Goal: Book appointment/travel/reservation

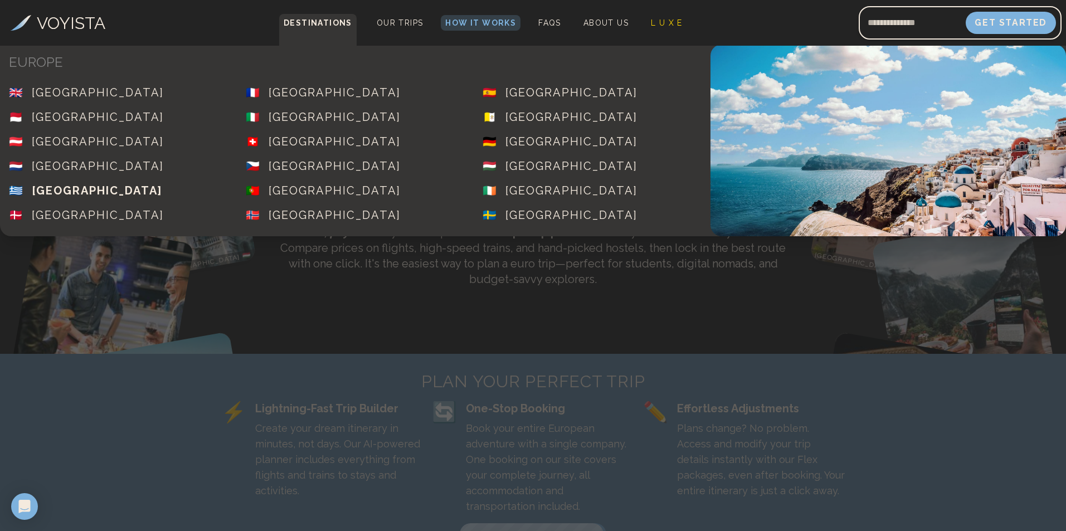
click at [60, 186] on div "[GEOGRAPHIC_DATA]" at bounding box center [97, 191] width 130 height 16
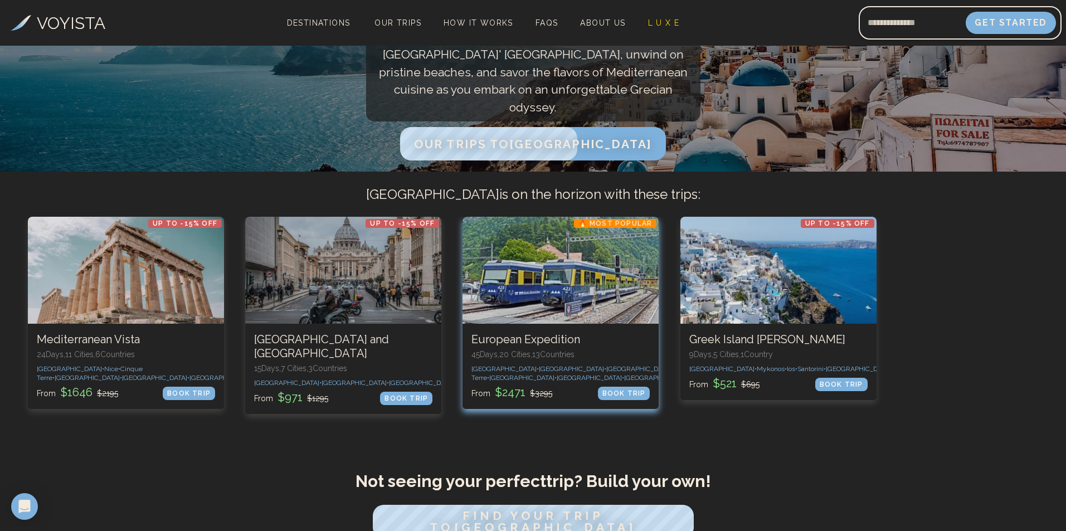
scroll to position [279, 0]
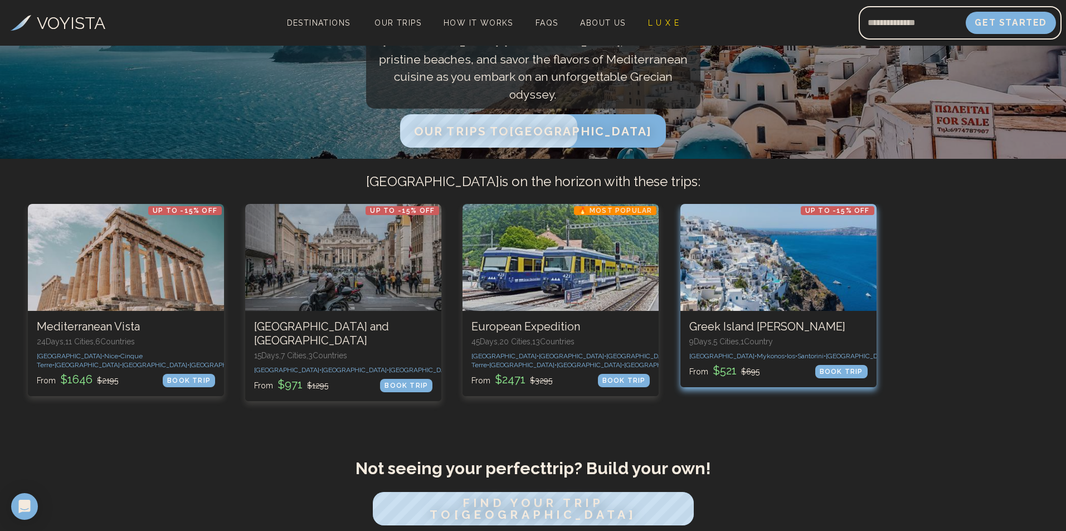
click at [804, 333] on h3 "Greek Island [PERSON_NAME]" at bounding box center [778, 327] width 178 height 14
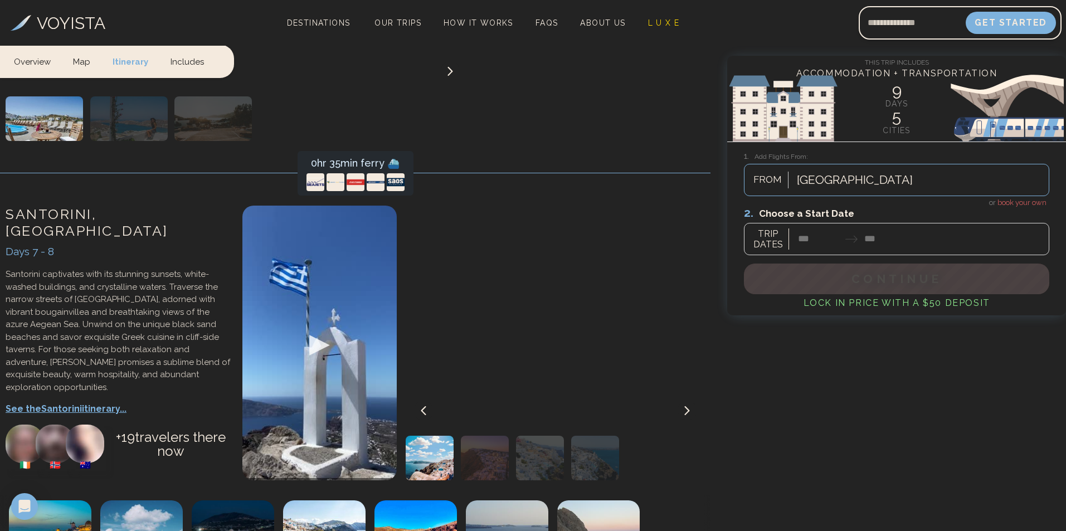
scroll to position [2507, 0]
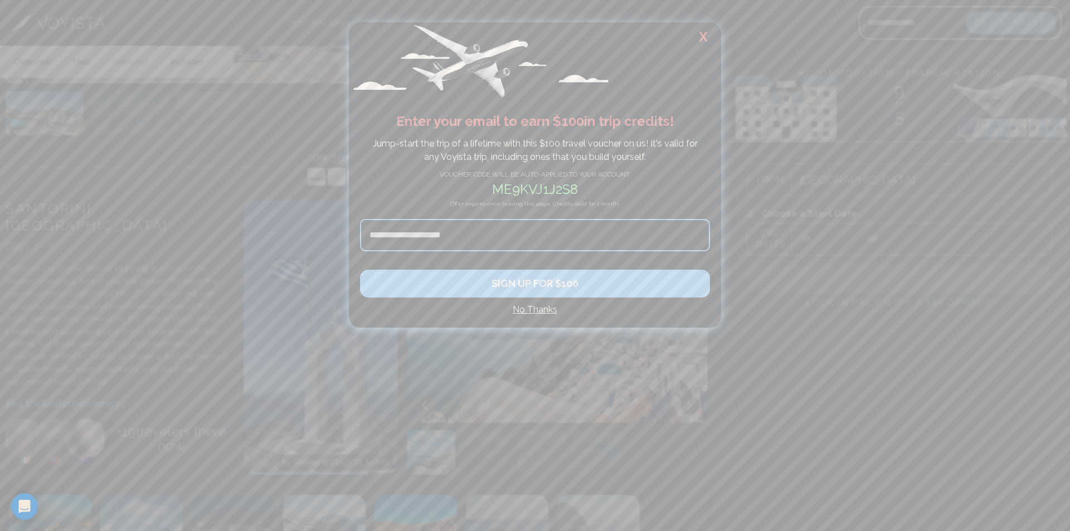
click at [702, 36] on h2 "X" at bounding box center [703, 36] width 36 height 29
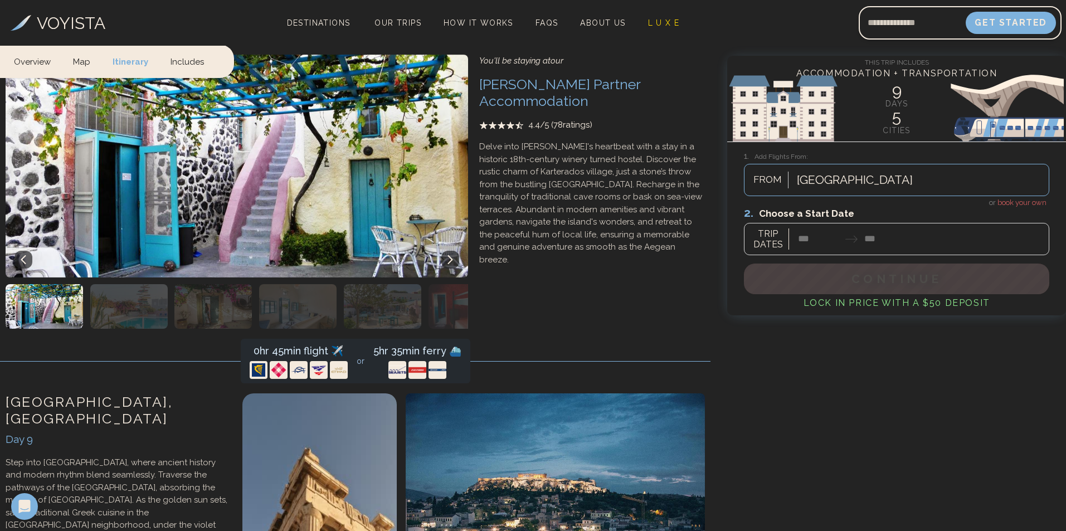
scroll to position [0, 0]
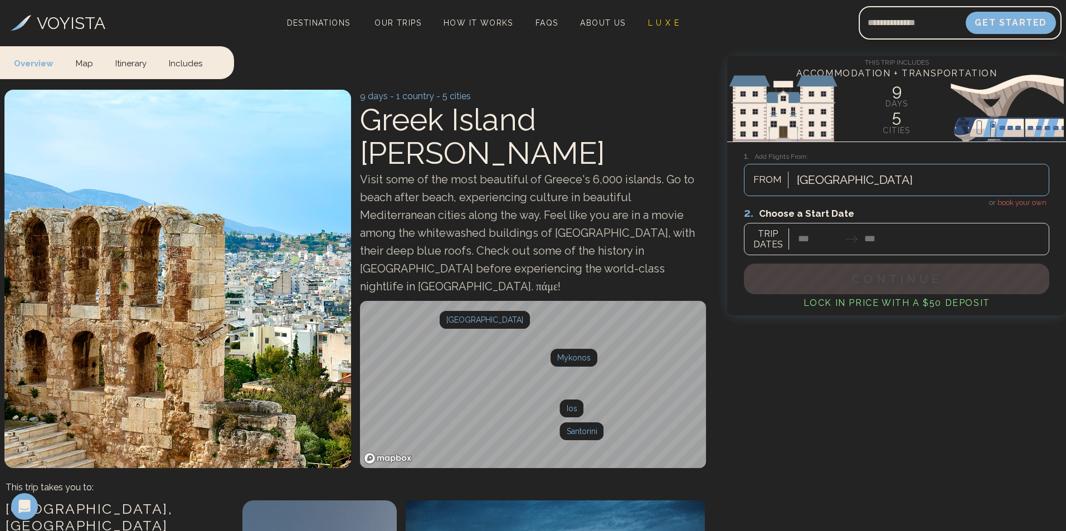
drag, startPoint x: 870, startPoint y: 453, endPoint x: 753, endPoint y: 170, distance: 306.1
click at [805, 239] on div at bounding box center [896, 231] width 305 height 50
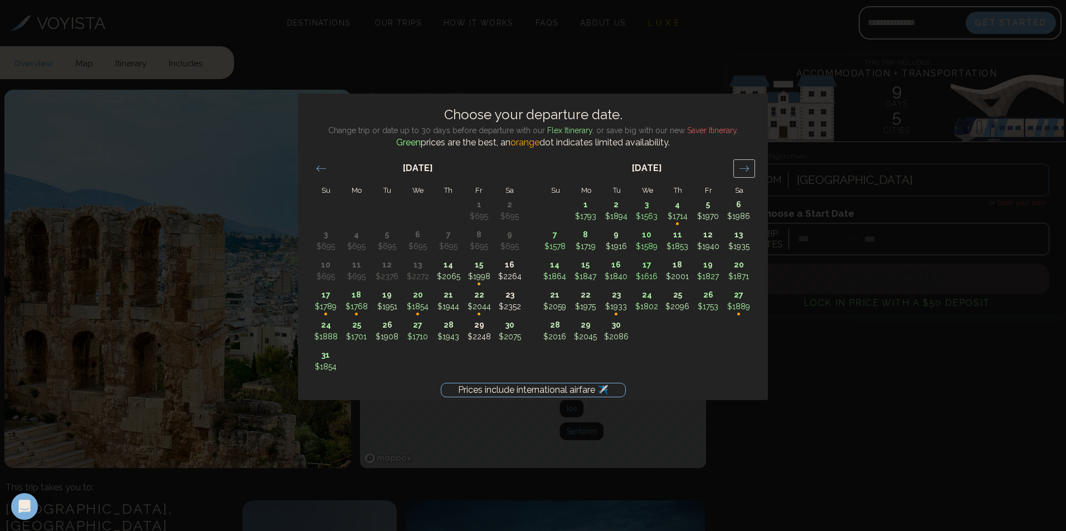
click at [743, 167] on icon "Move forward to switch to the next month." at bounding box center [744, 168] width 11 height 11
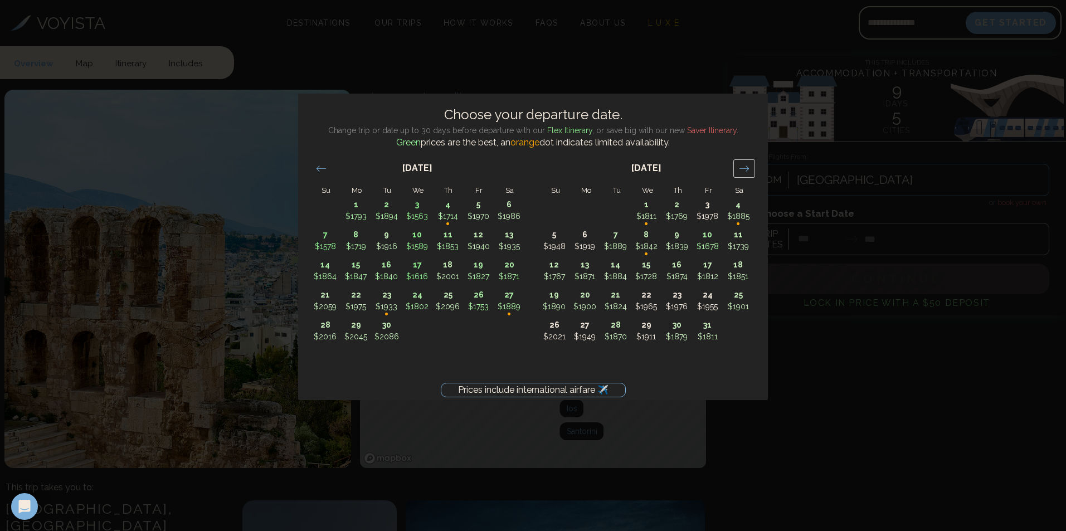
click at [743, 167] on icon "Move forward to switch to the next month." at bounding box center [744, 168] width 11 height 11
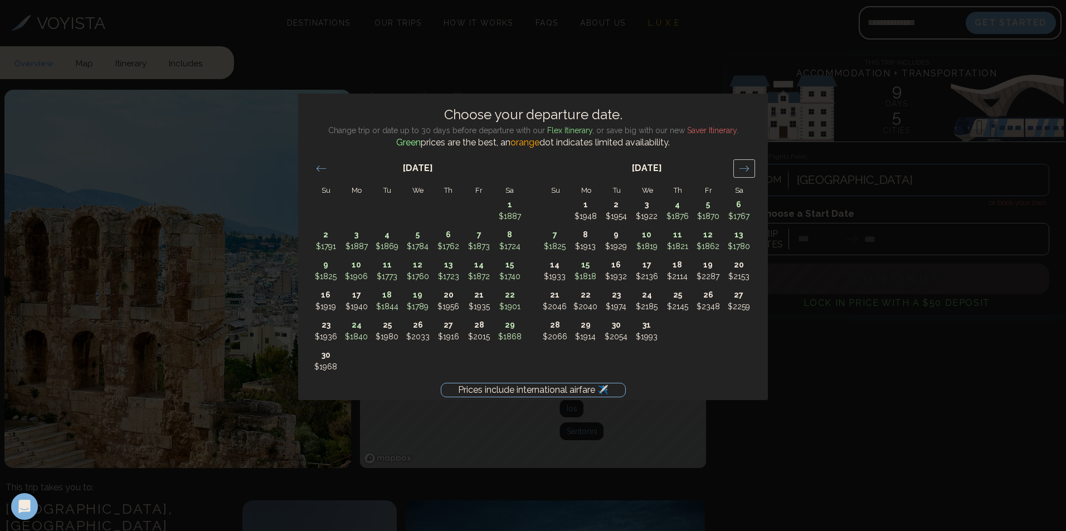
click at [743, 167] on icon "Move forward to switch to the next month." at bounding box center [744, 168] width 11 height 11
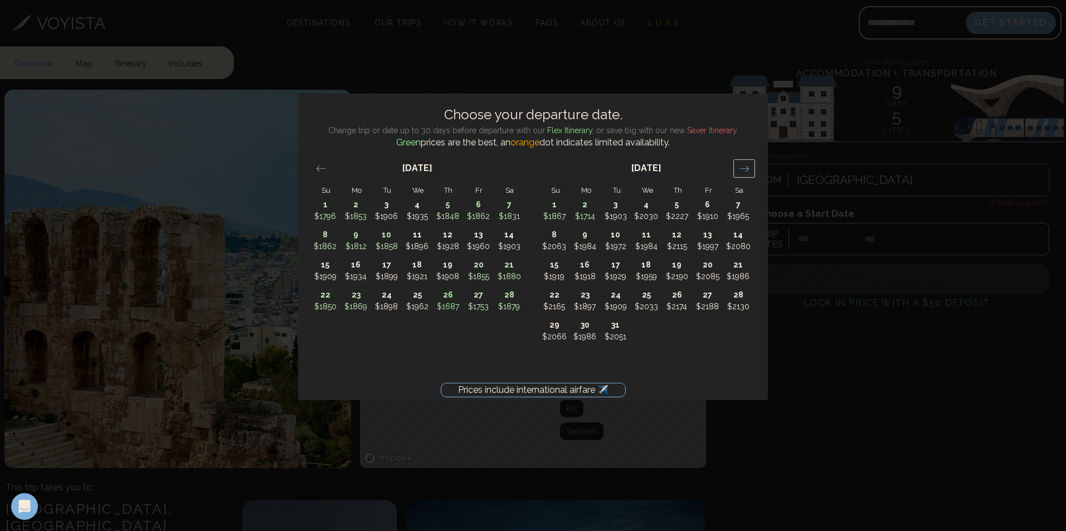
click at [743, 167] on icon "Move forward to switch to the next month." at bounding box center [744, 168] width 11 height 11
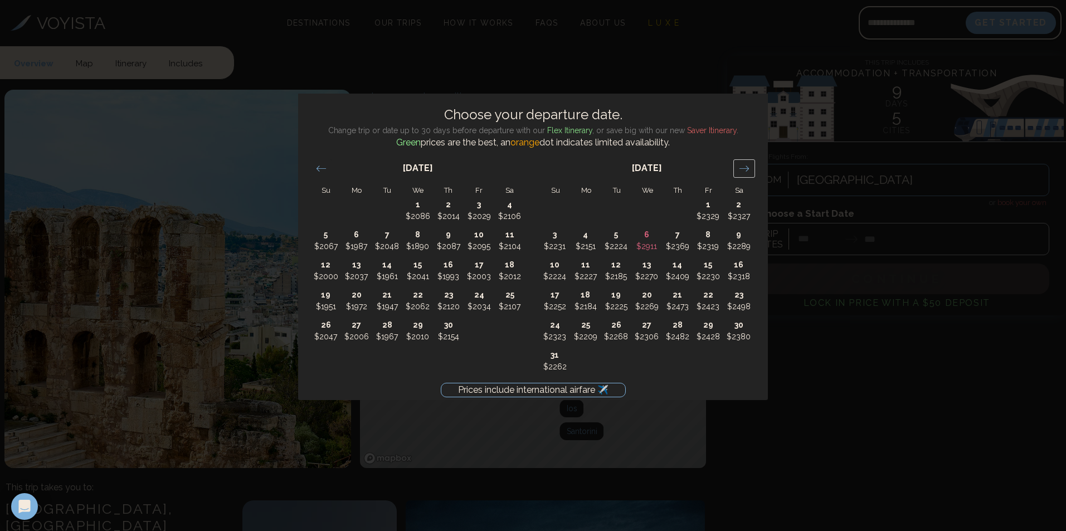
click at [750, 163] on div "Move forward to switch to the next month." at bounding box center [744, 168] width 22 height 18
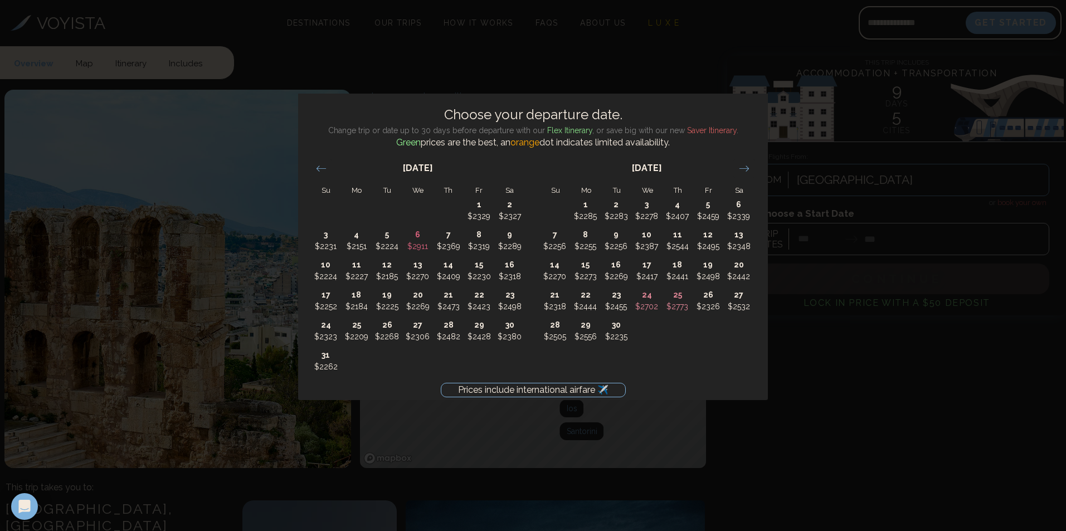
click at [840, 360] on div "Prices include international airfare ✈️ Choose your departure date. Change trip…" at bounding box center [533, 265] width 1066 height 531
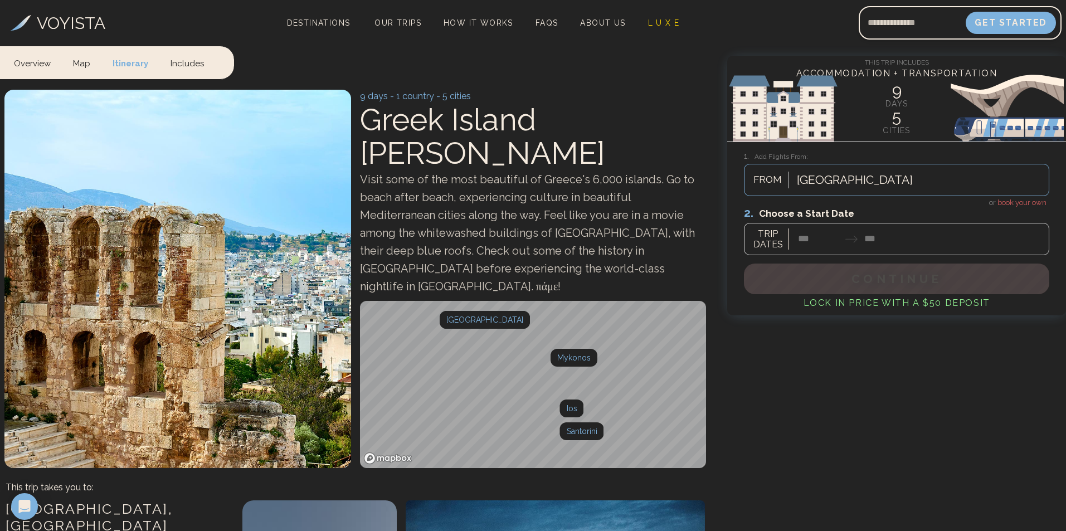
drag, startPoint x: 721, startPoint y: 382, endPoint x: 264, endPoint y: -48, distance: 627.3
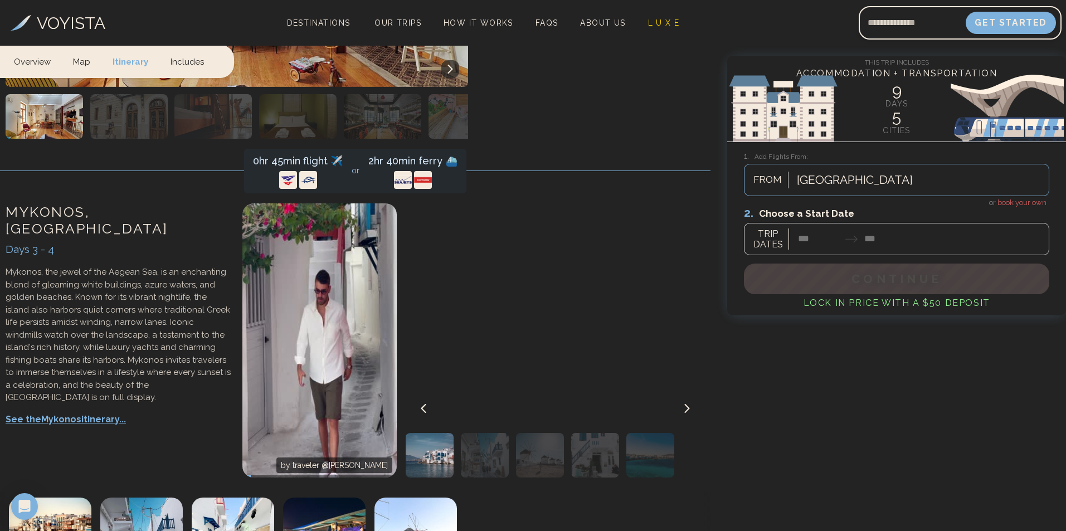
scroll to position [1226, 0]
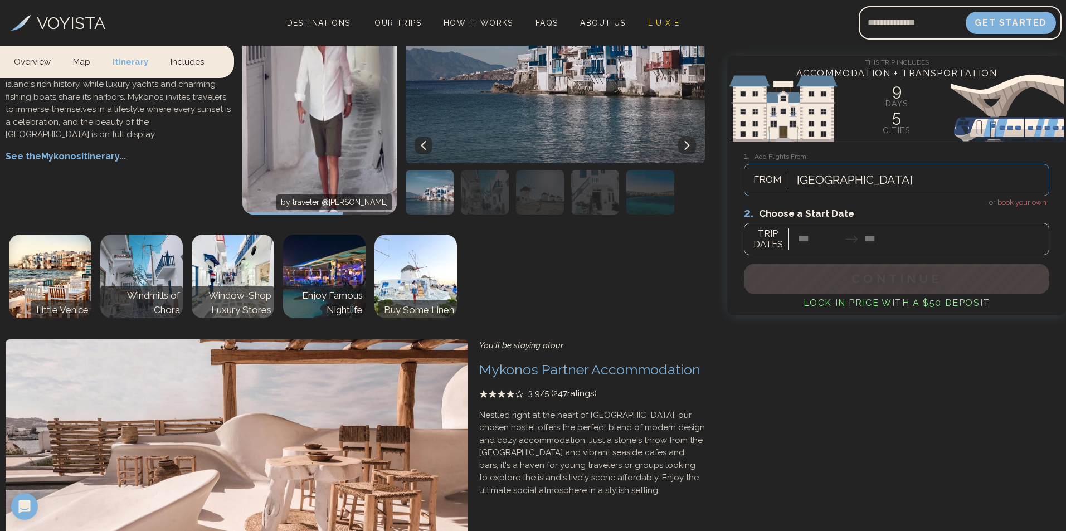
drag, startPoint x: 742, startPoint y: 489, endPoint x: 746, endPoint y: 546, distance: 56.4
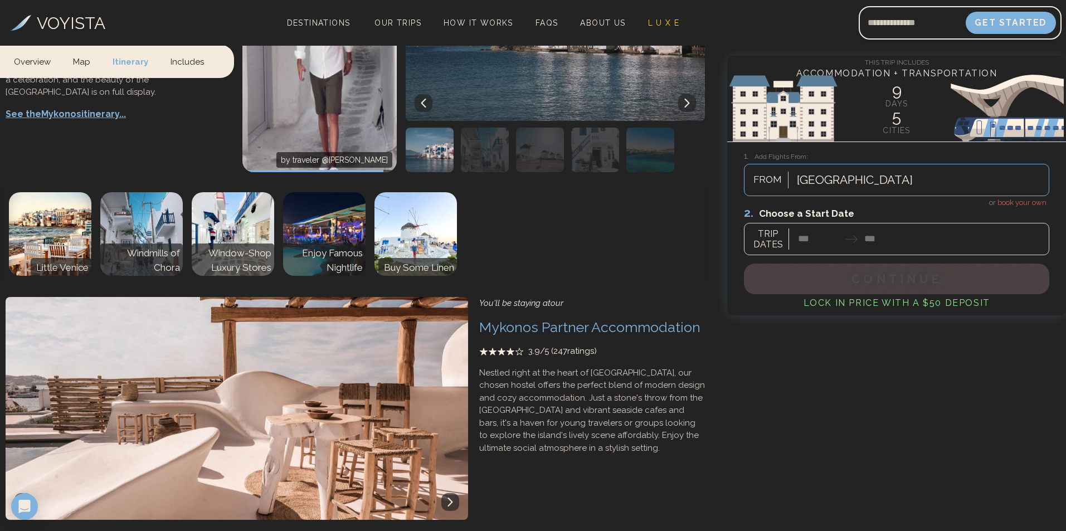
scroll to position [1376, 0]
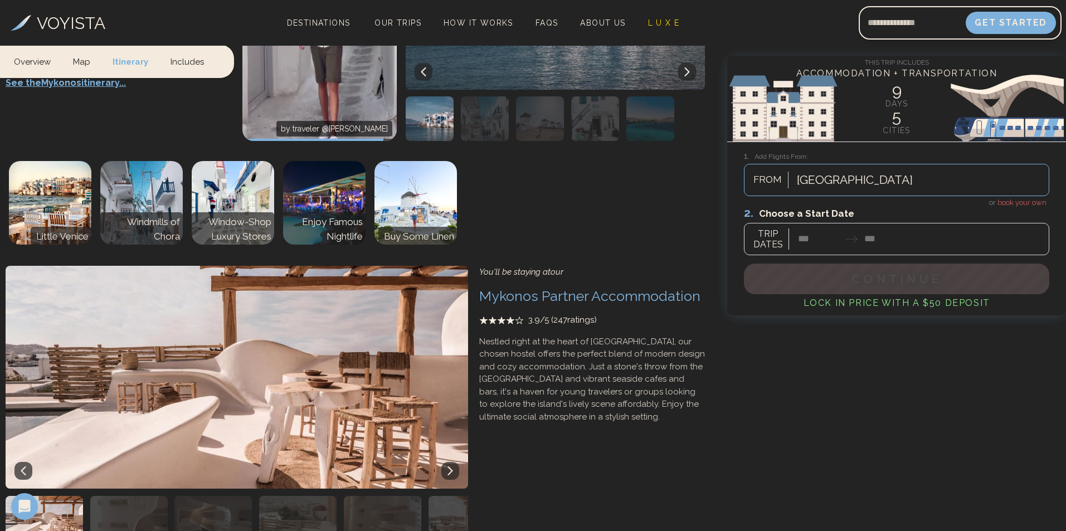
drag, startPoint x: 643, startPoint y: 410, endPoint x: 645, endPoint y: 449, distance: 39.7
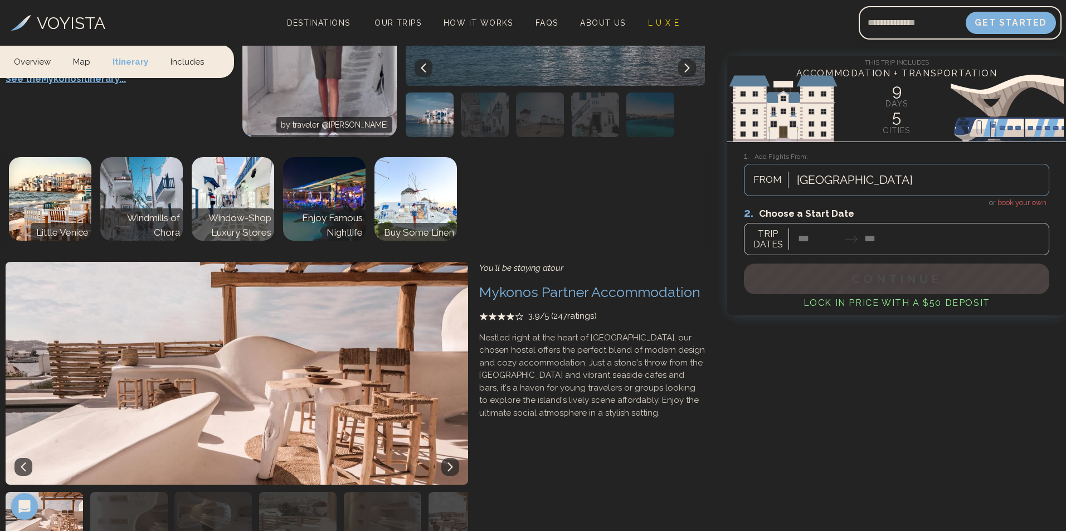
click at [352, 492] on img "button" at bounding box center [382, 514] width 77 height 45
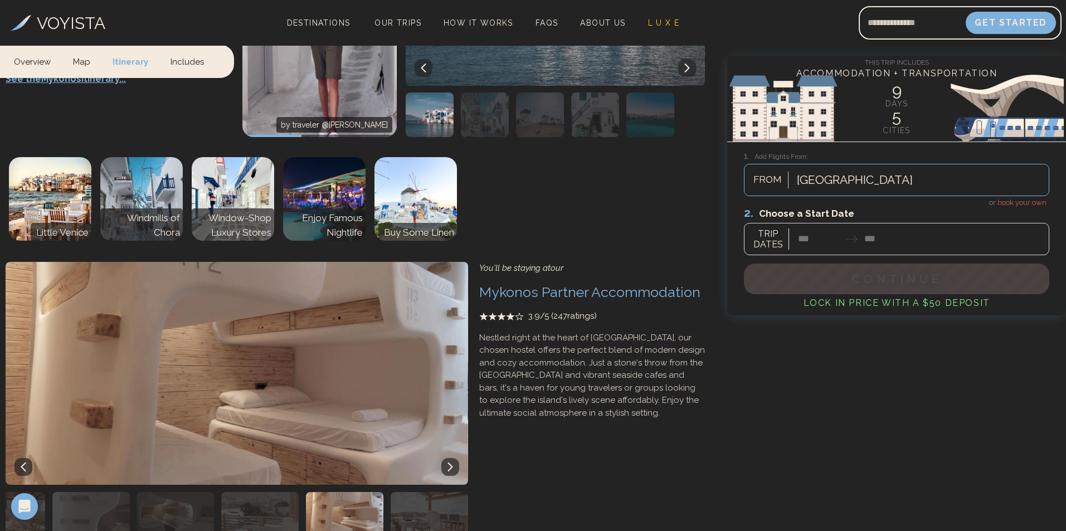
click at [367, 492] on img "button" at bounding box center [344, 514] width 77 height 45
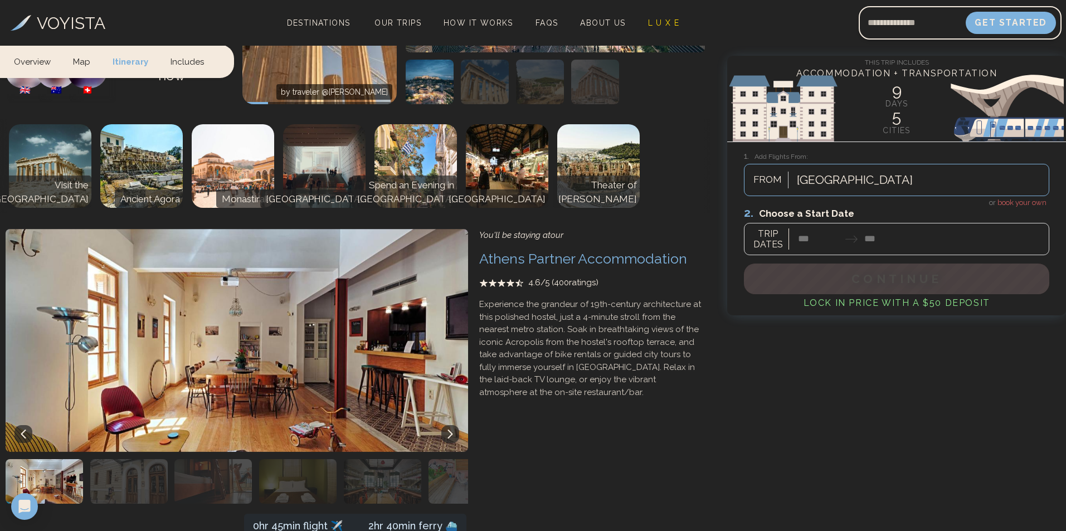
scroll to position [0, 0]
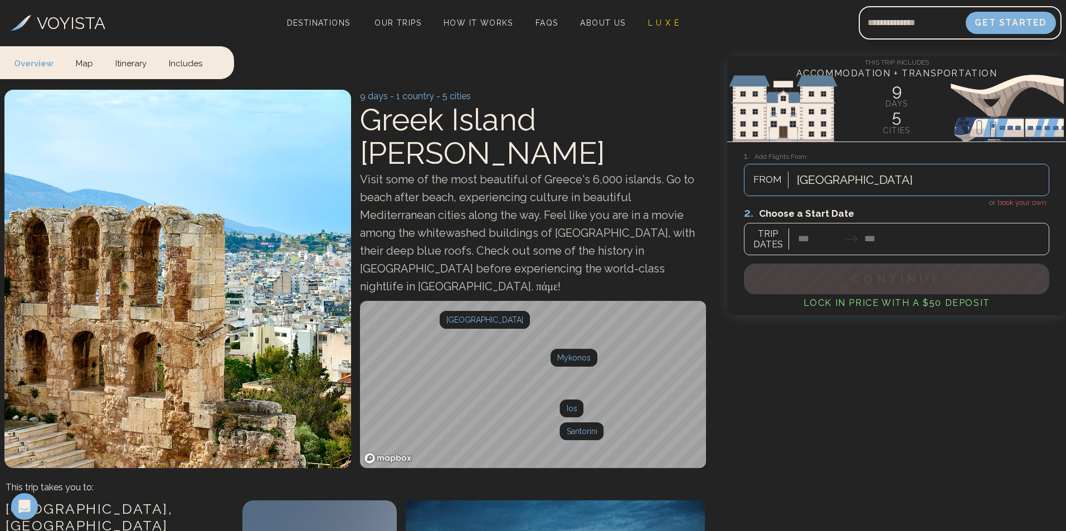
drag, startPoint x: 599, startPoint y: 435, endPoint x: 499, endPoint y: 57, distance: 390.9
click at [842, 241] on div at bounding box center [896, 231] width 305 height 50
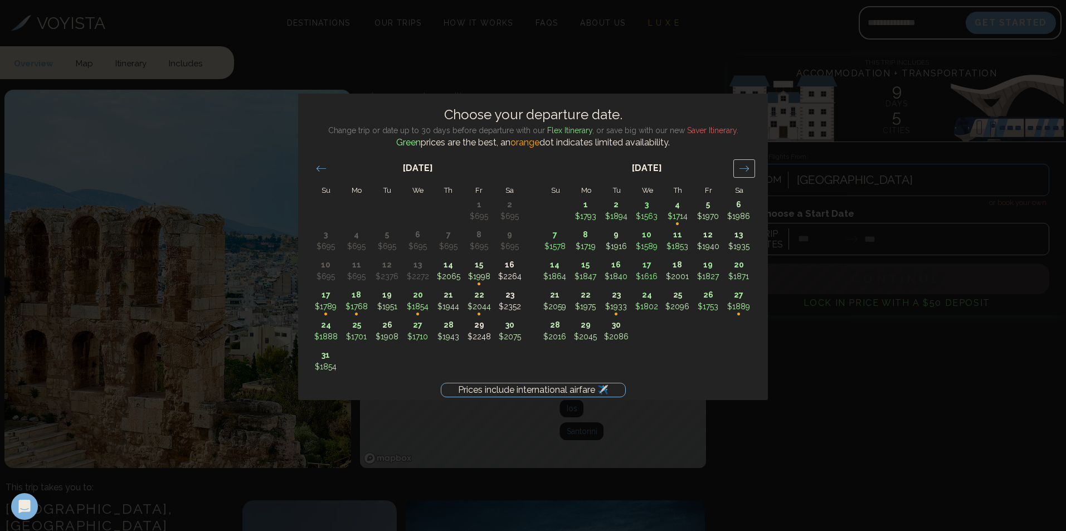
click at [746, 173] on icon "Move forward to switch to the next month." at bounding box center [744, 168] width 11 height 11
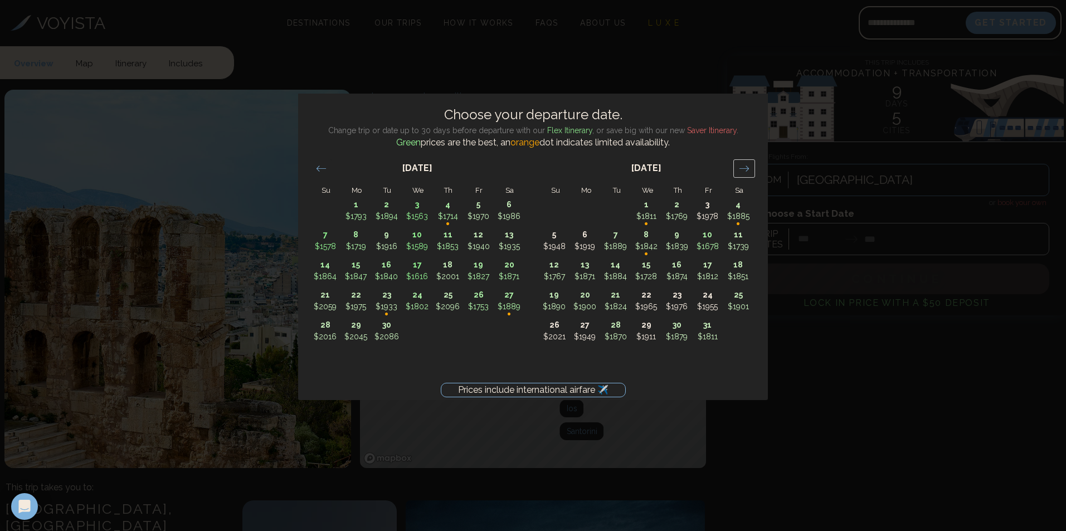
click at [746, 173] on icon "Move forward to switch to the next month." at bounding box center [744, 168] width 11 height 11
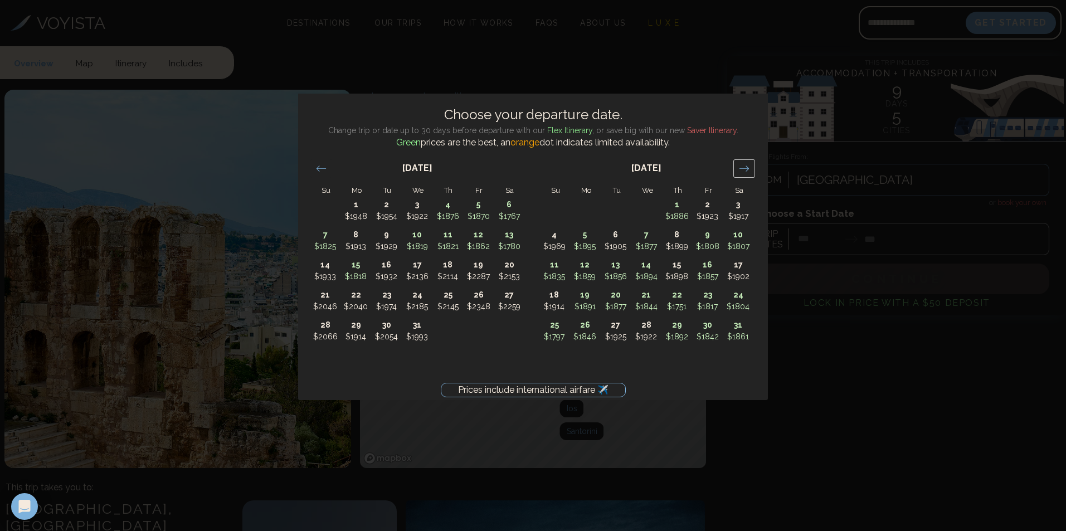
click at [746, 173] on icon "Move forward to switch to the next month." at bounding box center [744, 168] width 11 height 11
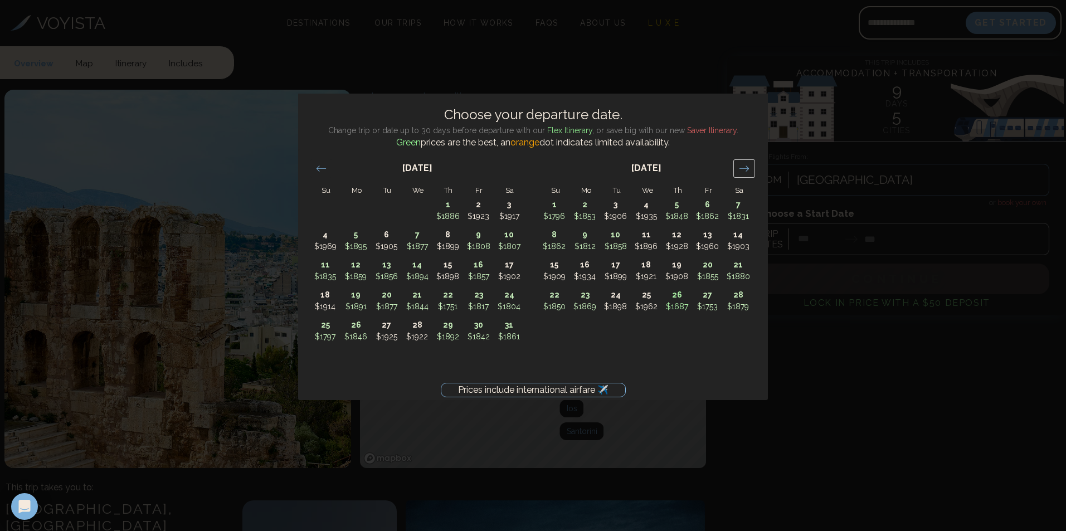
click at [746, 173] on icon "Move forward to switch to the next month." at bounding box center [744, 168] width 11 height 11
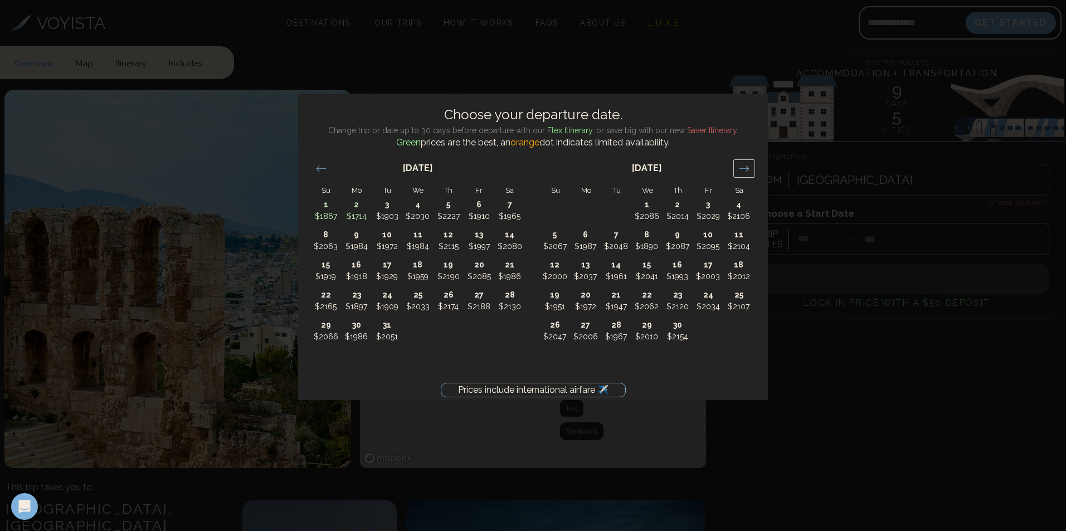
click at [746, 173] on icon "Move forward to switch to the next month." at bounding box center [744, 168] width 11 height 11
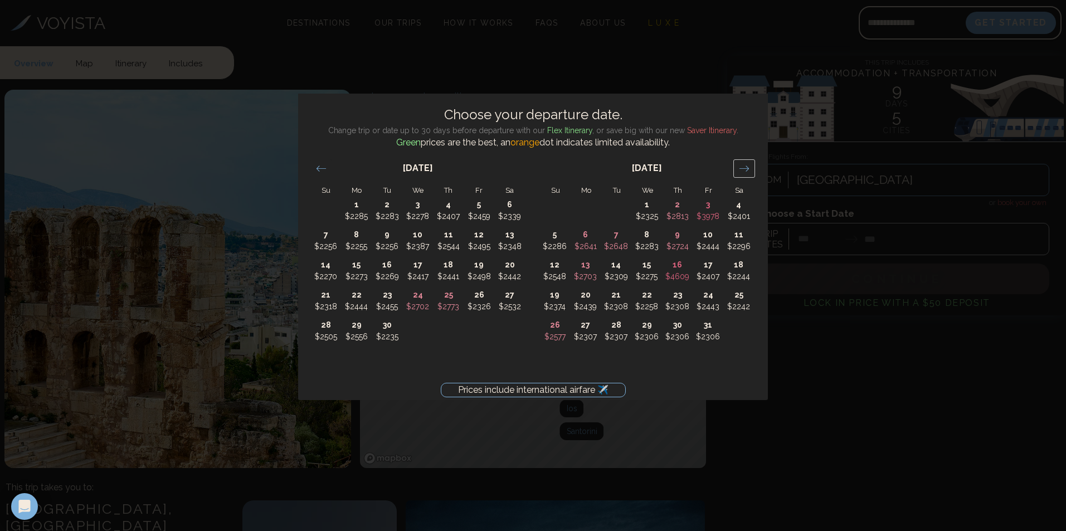
click at [746, 173] on icon "Move forward to switch to the next month." at bounding box center [744, 168] width 11 height 11
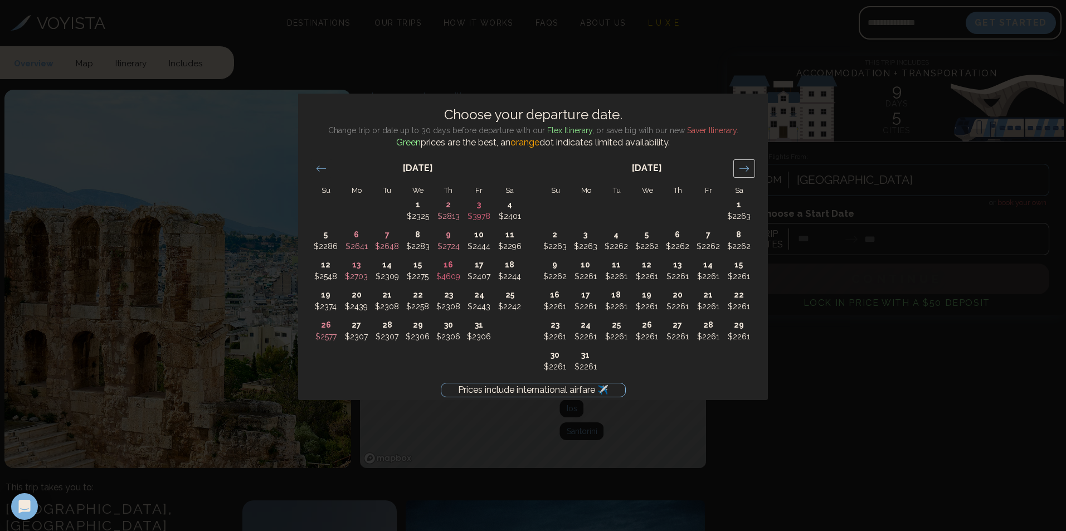
click at [746, 173] on icon "Move forward to switch to the next month." at bounding box center [744, 168] width 11 height 11
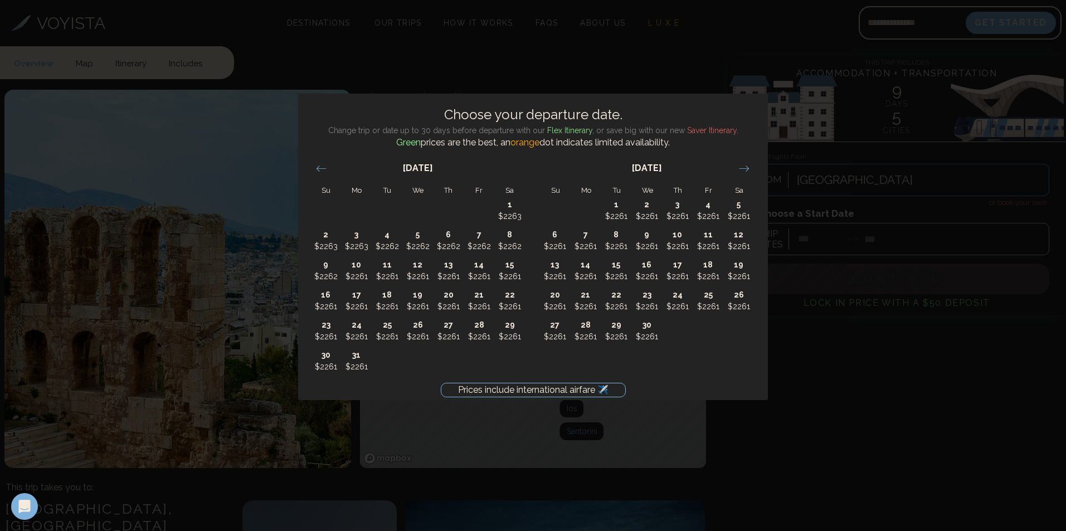
click at [897, 492] on div "Prices include international airfare ✈️ Choose your departure date. Change trip…" at bounding box center [533, 265] width 1066 height 531
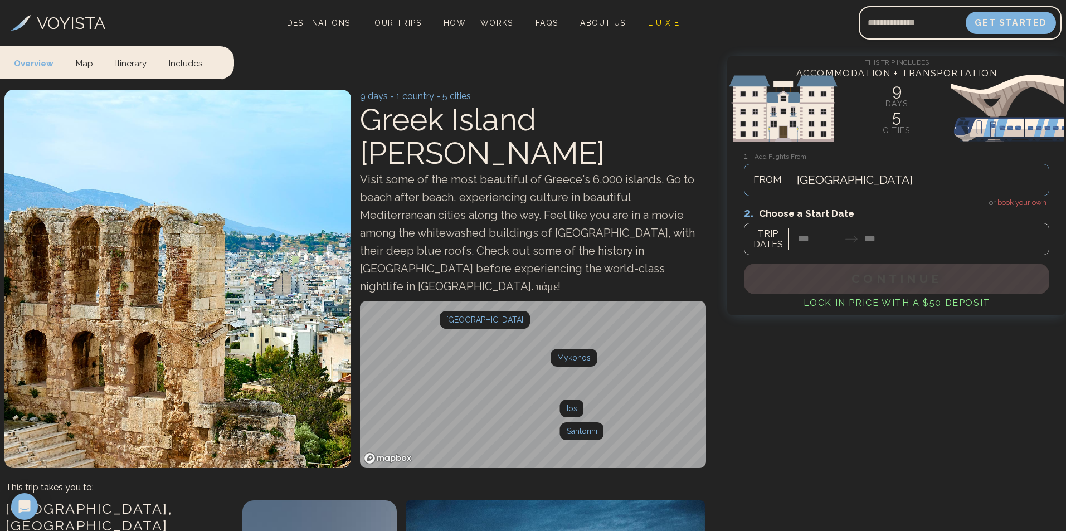
drag, startPoint x: 779, startPoint y: 430, endPoint x: 712, endPoint y: 149, distance: 288.1
click at [835, 181] on div "[GEOGRAPHIC_DATA]" at bounding box center [919, 180] width 257 height 25
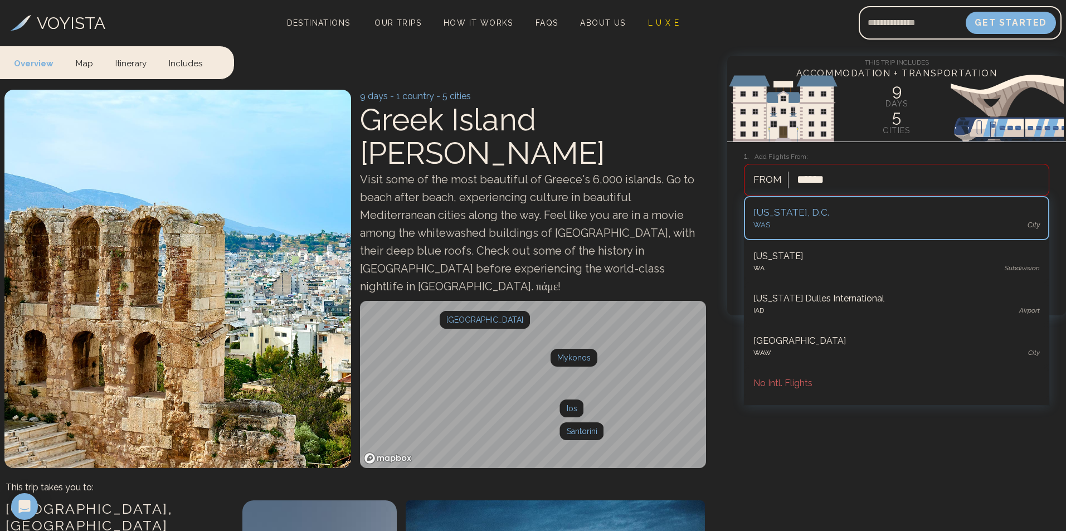
type input "*******"
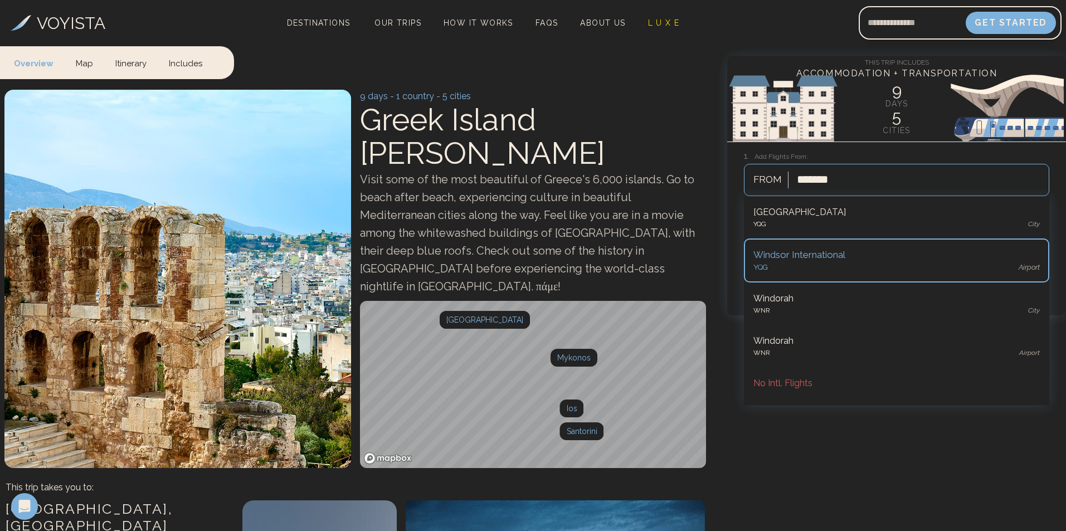
click at [847, 253] on div "Windsor International" at bounding box center [896, 255] width 286 height 14
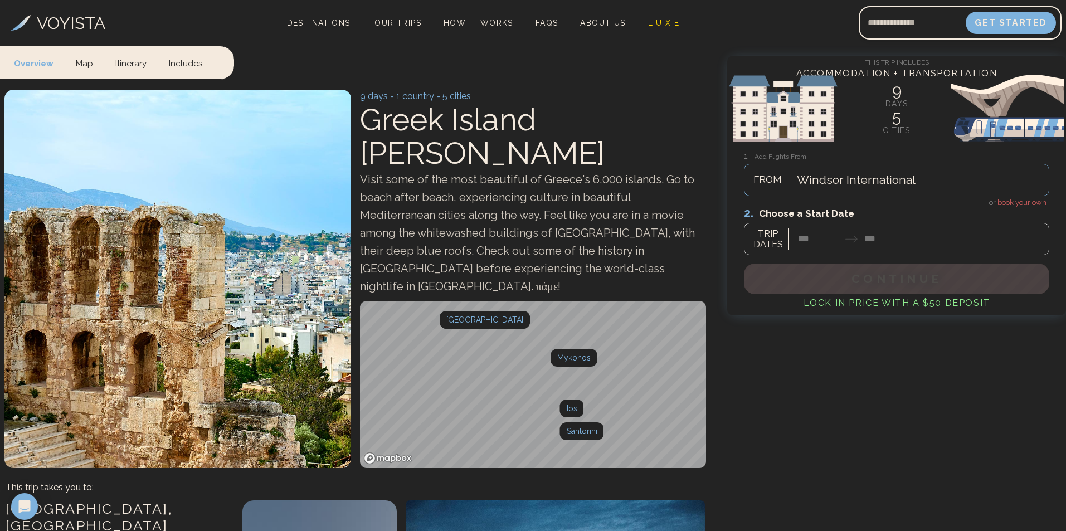
click at [892, 235] on div at bounding box center [896, 231] width 305 height 50
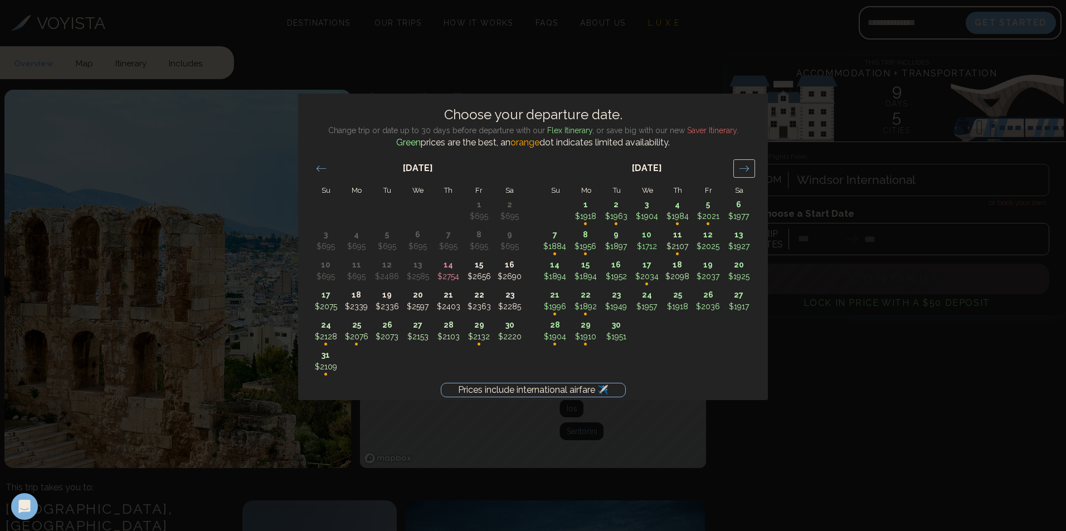
click at [752, 167] on div "Move forward to switch to the next month." at bounding box center [744, 168] width 22 height 18
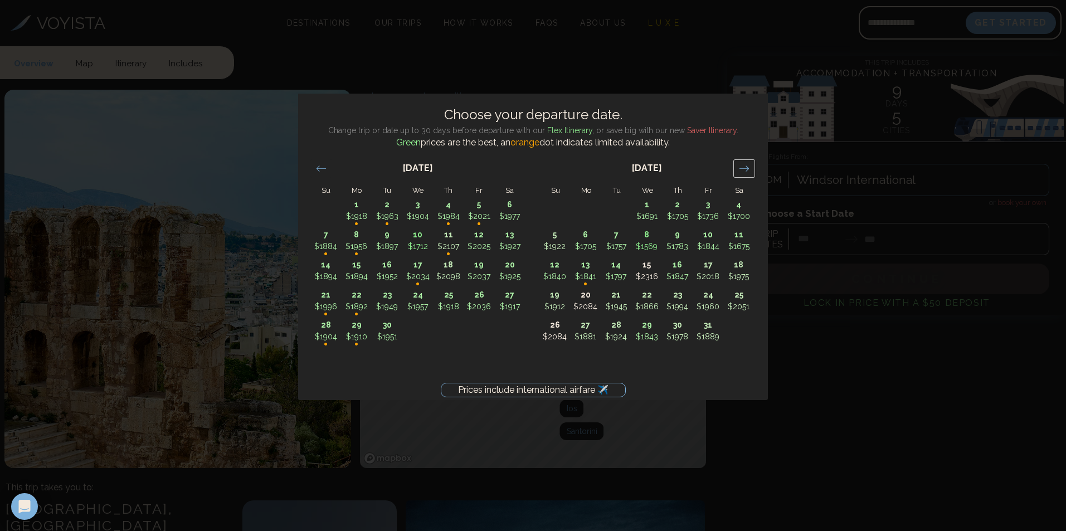
click at [752, 167] on div "Move forward to switch to the next month." at bounding box center [744, 168] width 22 height 18
click at [743, 164] on icon "Move forward to switch to the next month." at bounding box center [744, 168] width 11 height 11
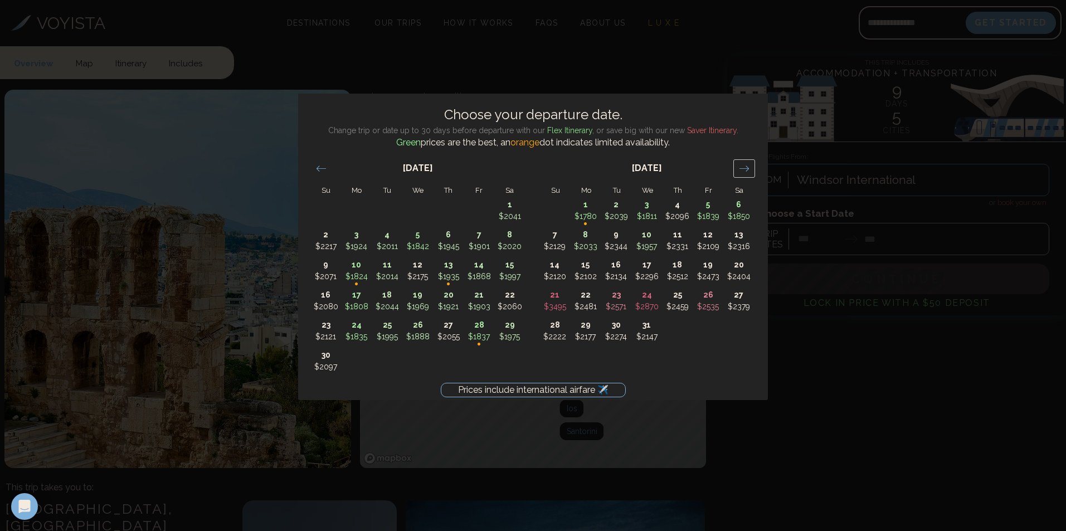
click at [743, 164] on icon "Move forward to switch to the next month." at bounding box center [744, 168] width 11 height 11
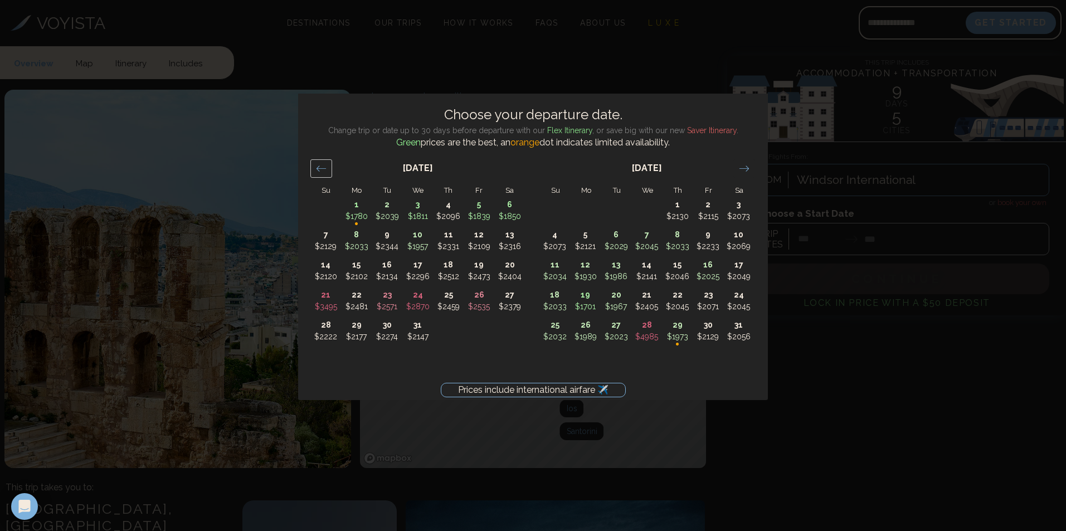
click at [328, 168] on div "Move backward to switch to the previous month." at bounding box center [321, 168] width 22 height 18
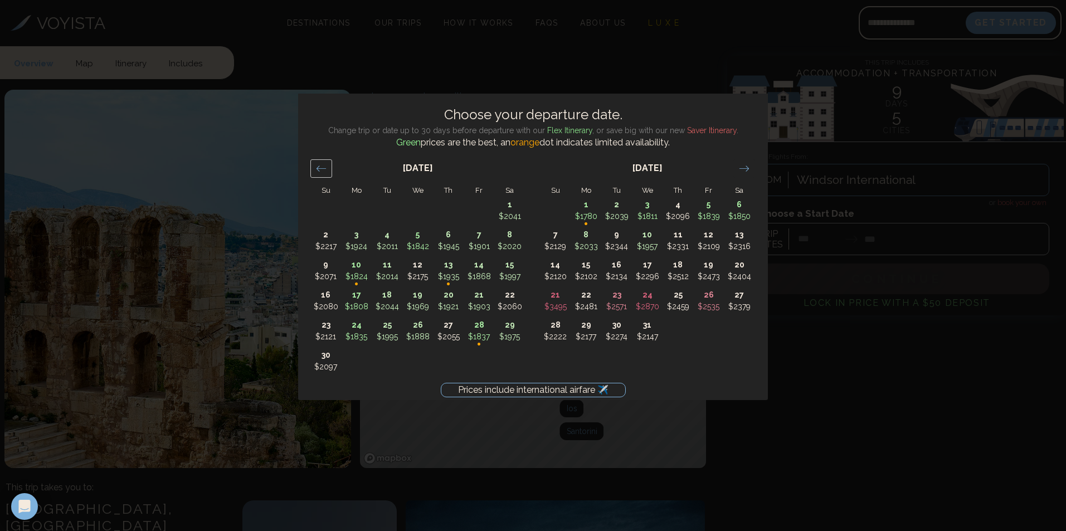
click at [328, 168] on div "Move backward to switch to the previous month." at bounding box center [321, 168] width 22 height 18
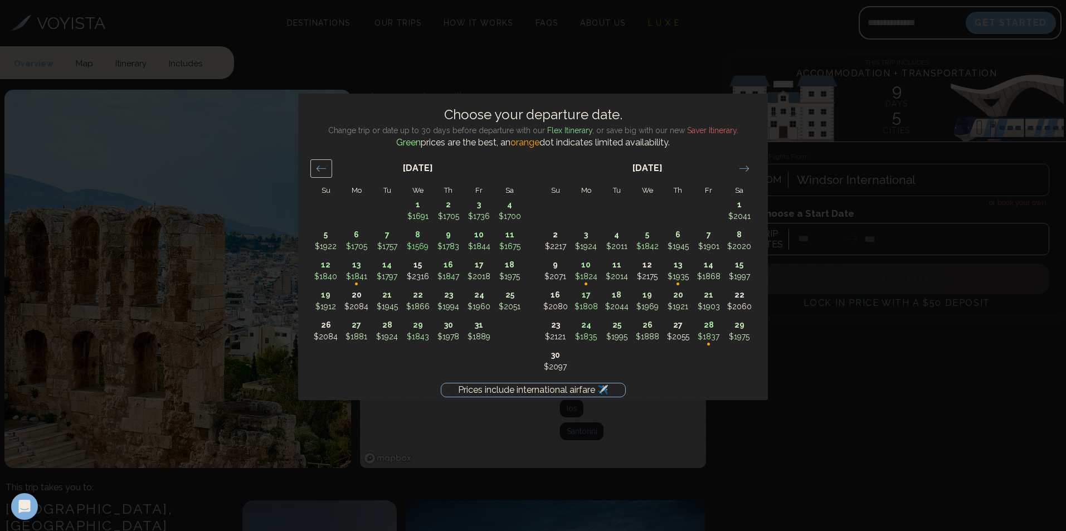
click at [328, 168] on div "Move backward to switch to the previous month." at bounding box center [321, 168] width 22 height 18
click at [318, 165] on icon "Move backward to switch to the previous month." at bounding box center [321, 168] width 11 height 11
click at [864, 356] on div "Prices include international airfare ✈️ Choose your departure date. Change trip…" at bounding box center [533, 265] width 1066 height 531
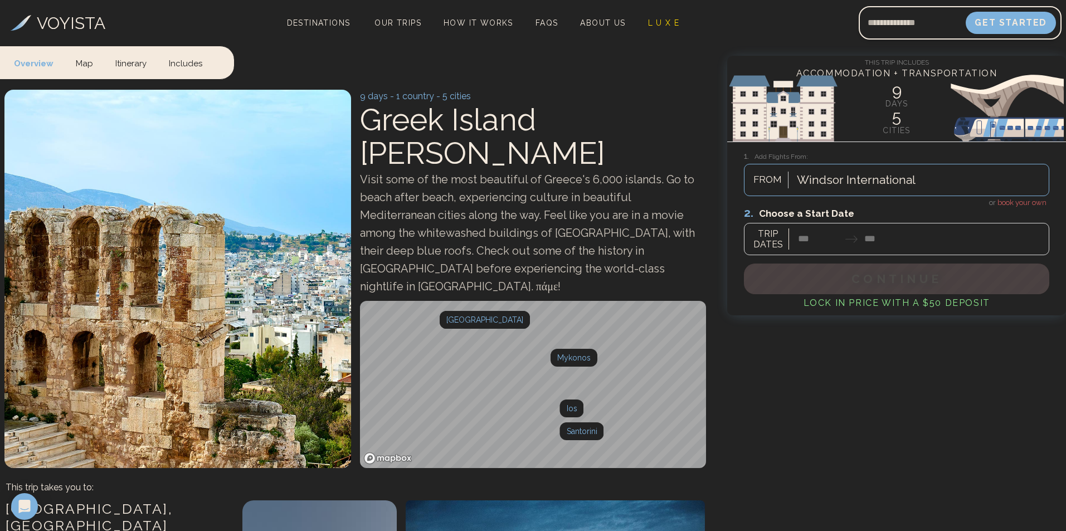
click at [855, 182] on div at bounding box center [856, 180] width 119 height 20
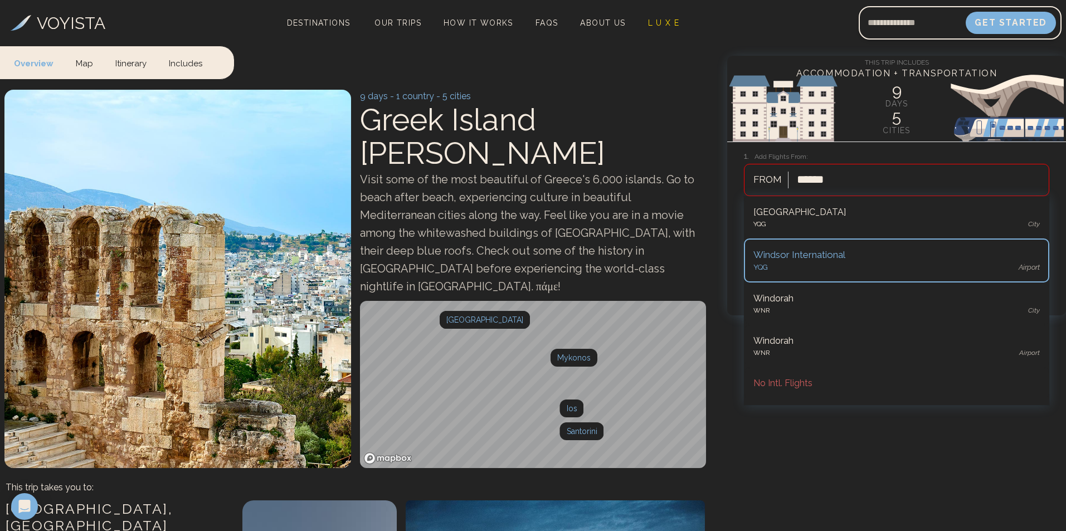
type input "*******"
click at [815, 250] on div "Detroit Metropolitan" at bounding box center [896, 255] width 286 height 14
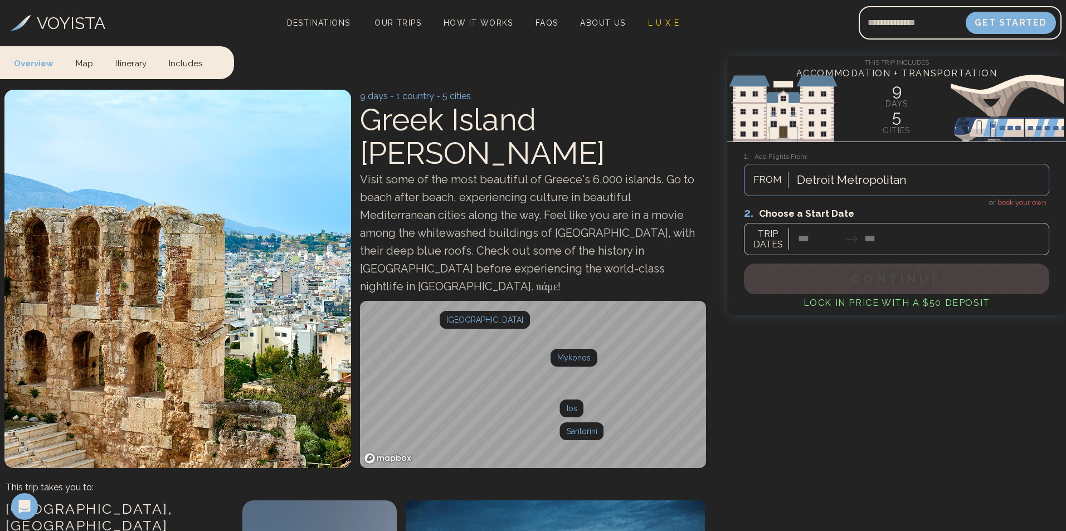
click at [827, 244] on div at bounding box center [896, 231] width 305 height 50
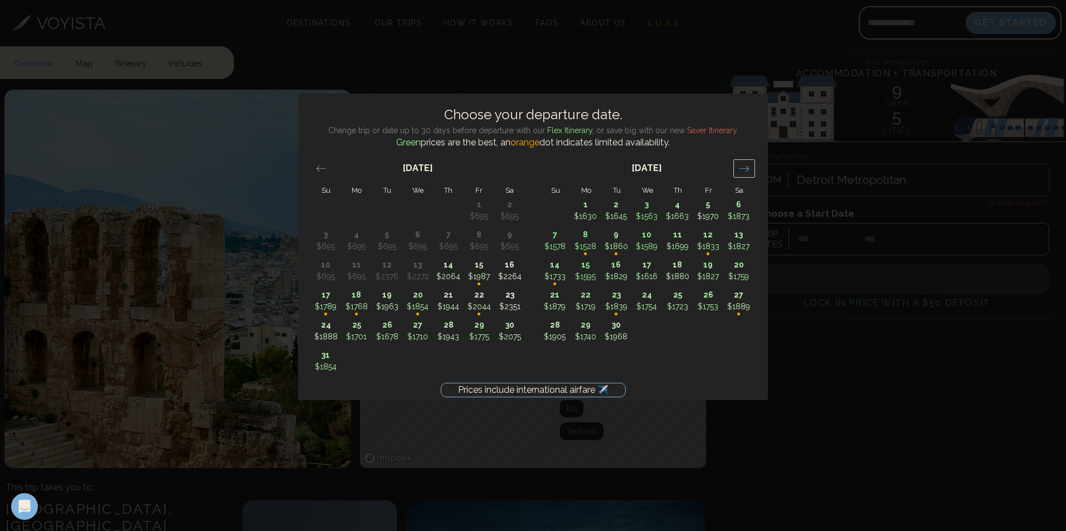
click at [749, 170] on icon "Move forward to switch to the next month." at bounding box center [744, 168] width 11 height 11
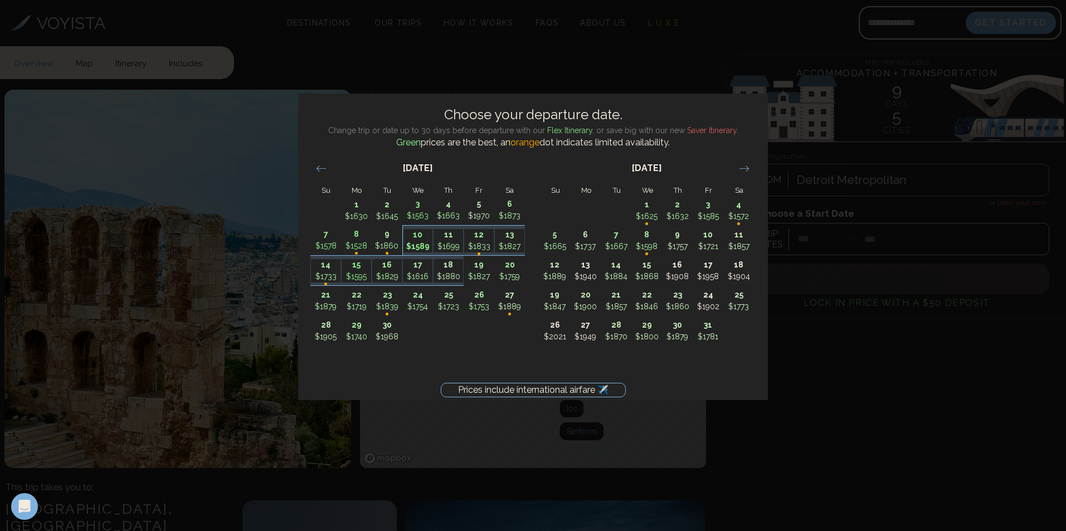
click at [425, 238] on p "10" at bounding box center [418, 235] width 30 height 12
type input "********"
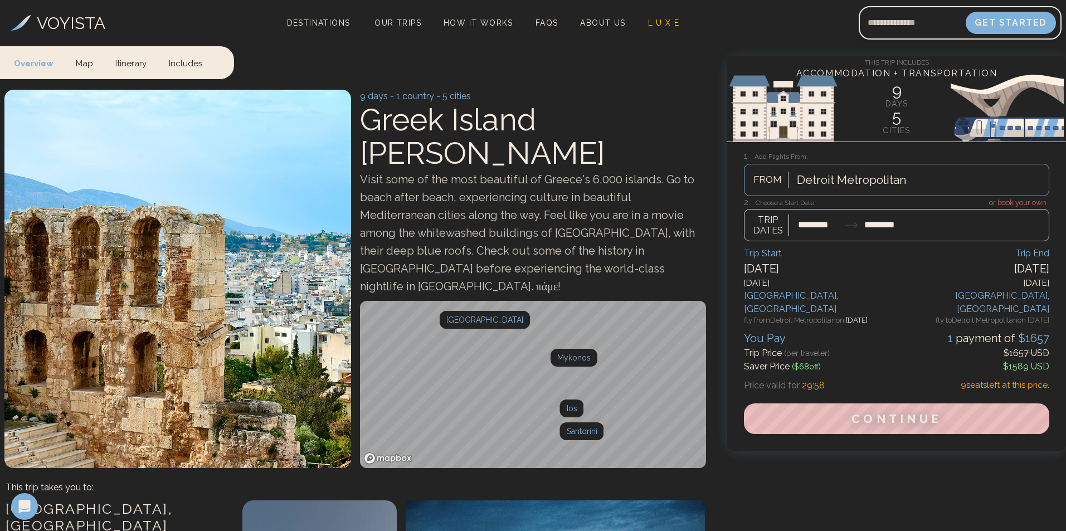
click at [832, 223] on div at bounding box center [896, 219] width 305 height 44
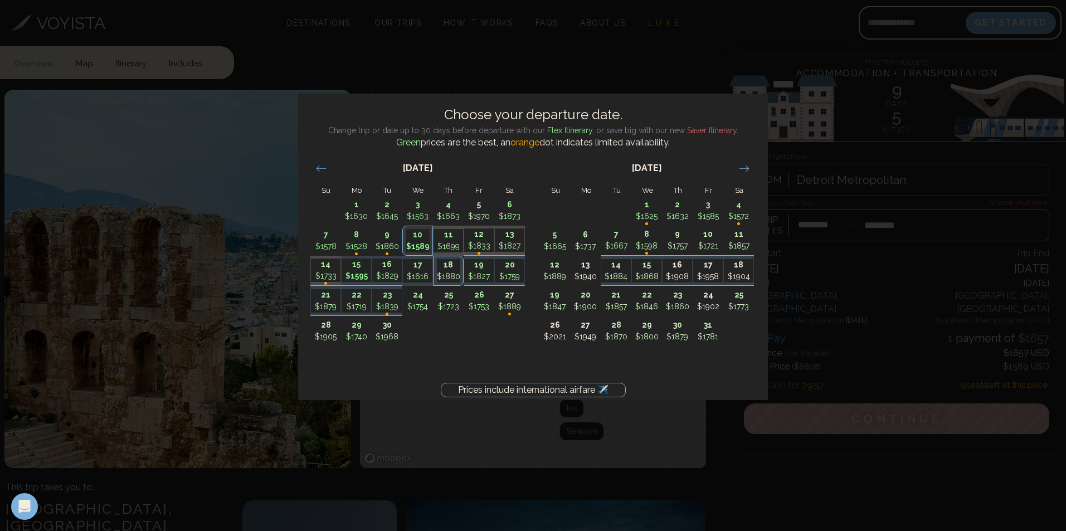
click at [362, 271] on p "$1595" at bounding box center [357, 276] width 30 height 12
type input "********"
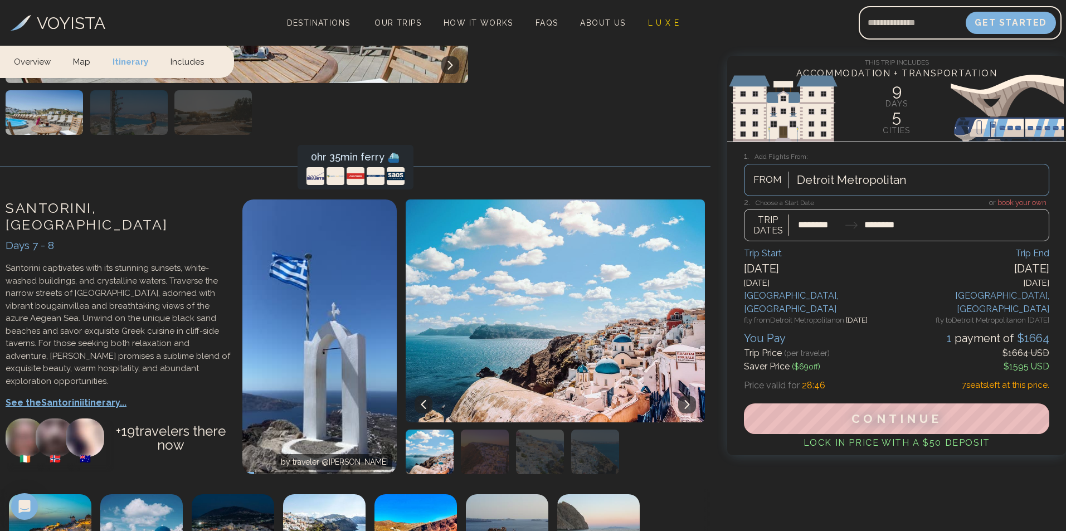
scroll to position [2507, 0]
